Goal: Task Accomplishment & Management: Complete application form

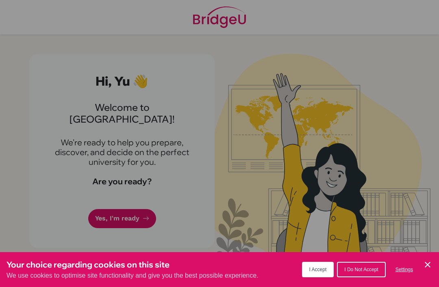
click at [309, 268] on span "I Accept" at bounding box center [317, 270] width 17 height 6
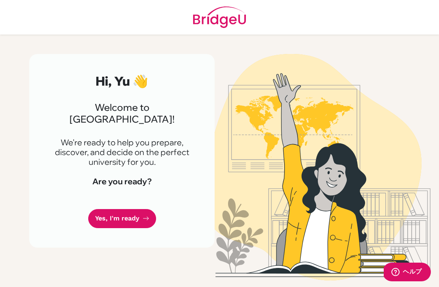
click at [132, 209] on link "Yes, I'm ready" at bounding box center [122, 218] width 68 height 19
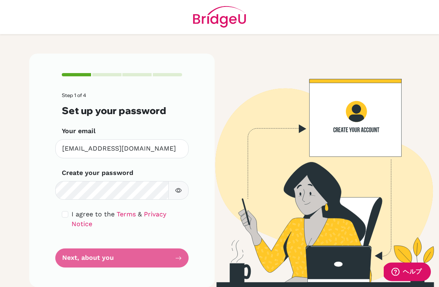
scroll to position [26, 0]
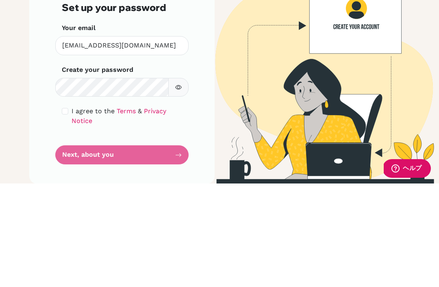
click at [174, 182] on button "button" at bounding box center [178, 191] width 20 height 19
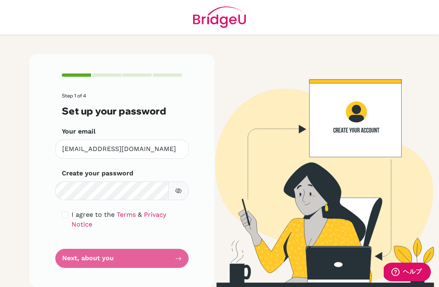
click at [30, 169] on div "Step 1 of 4 Set up your password Your email yu_harada@my.ofs.edu.sg Invalid ema…" at bounding box center [121, 171] width 185 height 234
click at [34, 172] on div "Step 1 of 4 Set up your password Your email yu_harada@my.ofs.edu.sg Invalid ema…" at bounding box center [121, 171] width 185 height 234
click at [28, 167] on div "Step 1 of 4 Set up your password Your email yu_harada@my.ofs.edu.sg Invalid ema…" at bounding box center [121, 171] width 195 height 234
click at [62, 213] on input "checkbox" at bounding box center [65, 215] width 6 height 6
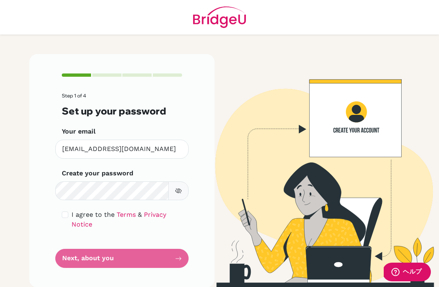
checkbox input "true"
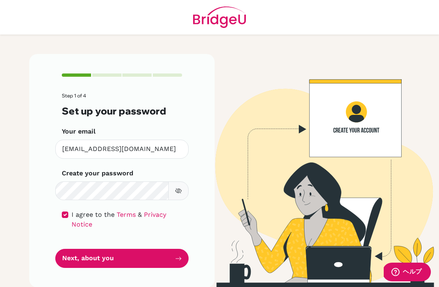
click at [77, 258] on button "Next, about you" at bounding box center [121, 258] width 133 height 19
